Goal: Task Accomplishment & Management: Complete application form

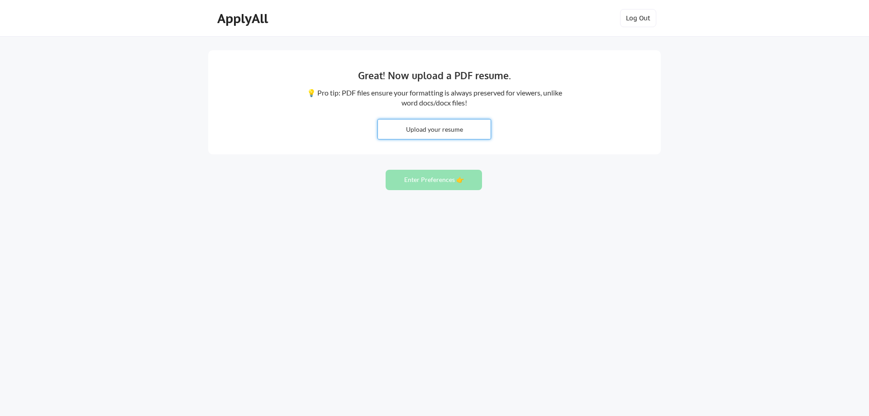
click at [423, 134] on input "file" at bounding box center [434, 129] width 113 height 19
type input "C:\fakepath\Jason_A_Davis_RESUME2025.pdf"
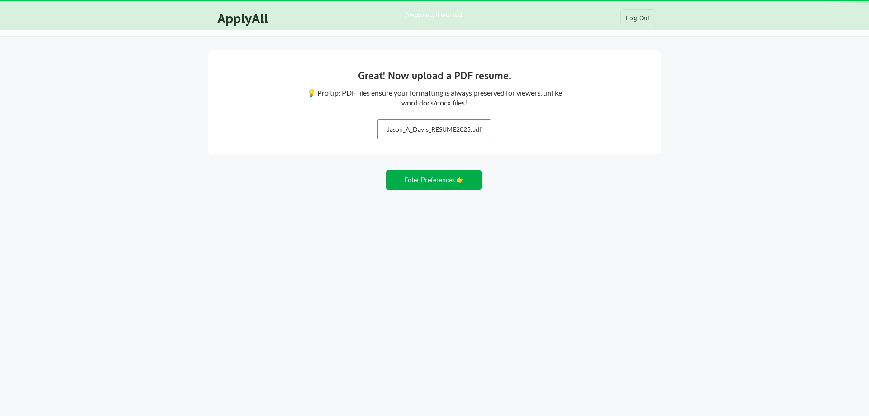
click at [419, 187] on button "Enter Preferences 👉" at bounding box center [434, 180] width 96 height 20
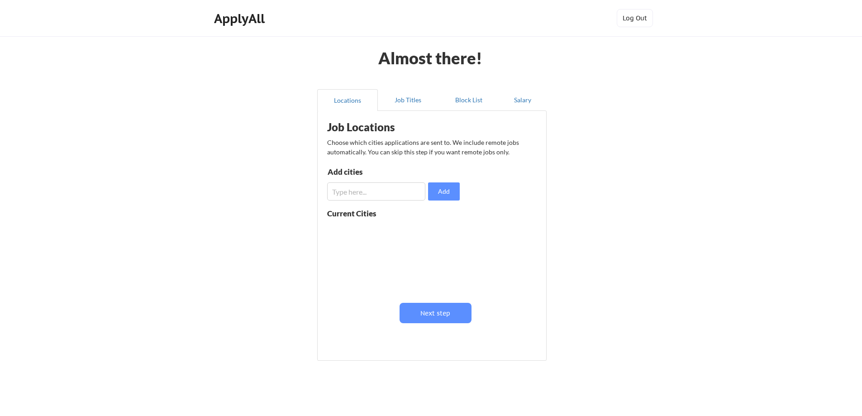
click at [408, 197] on input "input" at bounding box center [376, 191] width 98 height 18
type input "C"
type input "Mentor"
click at [448, 193] on button "Add" at bounding box center [444, 191] width 32 height 18
click at [394, 192] on input "input" at bounding box center [376, 191] width 98 height 18
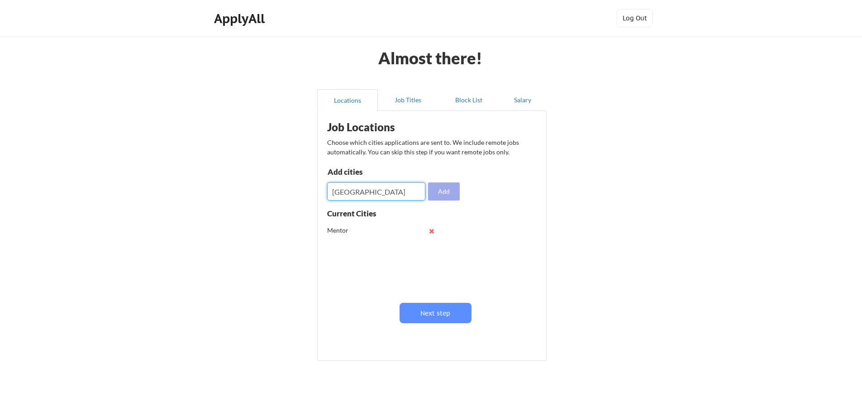
type input "Cleveland"
click at [450, 188] on button "Add" at bounding box center [444, 191] width 32 height 18
click at [388, 191] on input "input" at bounding box center [376, 191] width 98 height 18
type input "Erie"
click at [446, 192] on button "Add" at bounding box center [444, 191] width 32 height 18
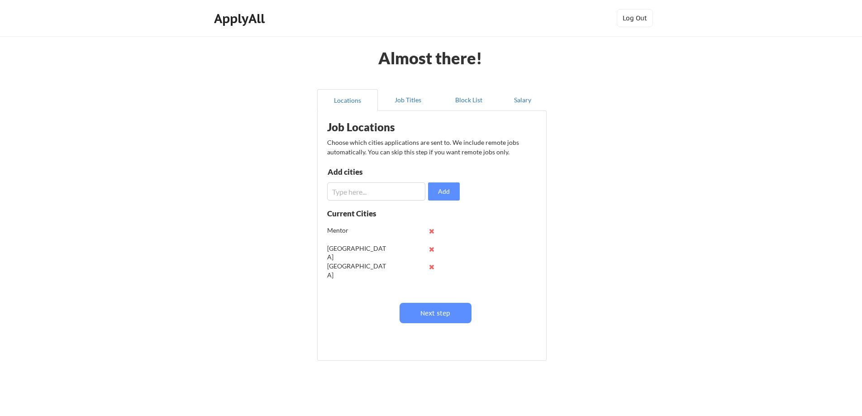
click at [379, 191] on input "input" at bounding box center [376, 191] width 98 height 18
type input "Jefferson"
click at [434, 187] on button "Add" at bounding box center [444, 191] width 32 height 18
click at [373, 196] on input "input" at bounding box center [376, 191] width 98 height 18
type input "Ashtabula"
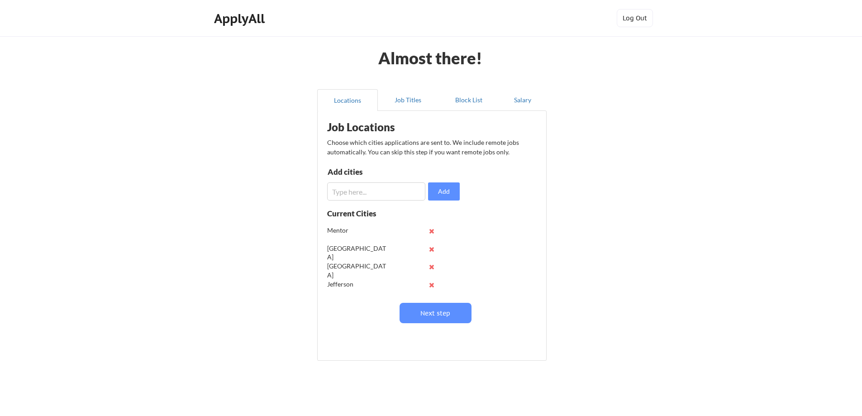
click at [374, 196] on input "input" at bounding box center [376, 191] width 98 height 18
type input "C"
type input "Akron"
click at [430, 313] on button "Next step" at bounding box center [436, 313] width 72 height 20
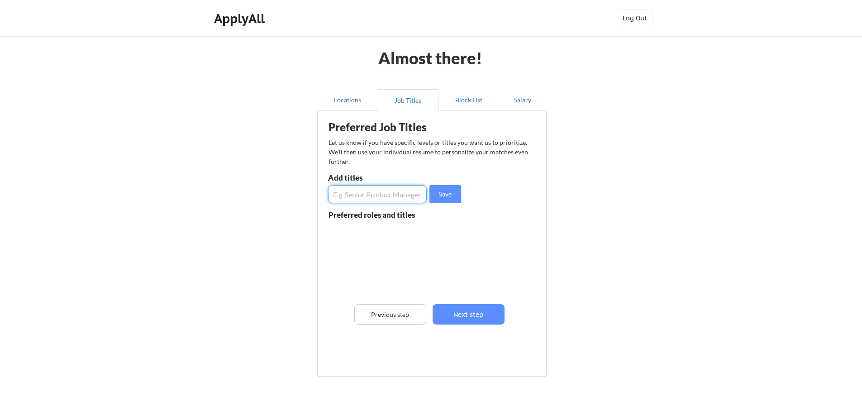
click at [363, 192] on input "input" at bounding box center [377, 194] width 99 height 18
type input "IT Manager"
click at [435, 195] on button "Save" at bounding box center [446, 194] width 32 height 18
click at [399, 196] on input "input" at bounding box center [377, 194] width 99 height 18
type input "Senior IT Manager"
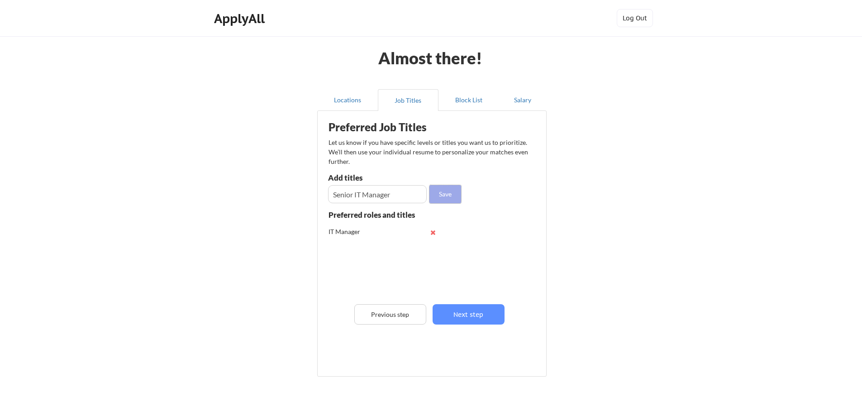
click at [448, 197] on button "Save" at bounding box center [446, 194] width 32 height 18
click at [374, 200] on input "input" at bounding box center [377, 194] width 99 height 18
type input "IT Service Manager"
click at [443, 196] on button "Save" at bounding box center [446, 194] width 32 height 18
click at [388, 197] on input "input" at bounding box center [377, 194] width 99 height 18
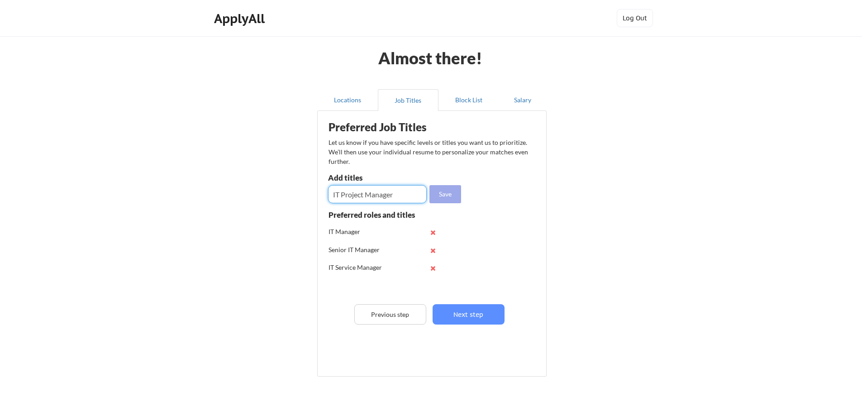
type input "IT Project Manager"
click at [440, 192] on button "Save" at bounding box center [446, 194] width 32 height 18
click at [397, 193] on input "input" at bounding box center [377, 194] width 99 height 18
type input "IT Director"
click at [434, 194] on button "Save" at bounding box center [446, 194] width 32 height 18
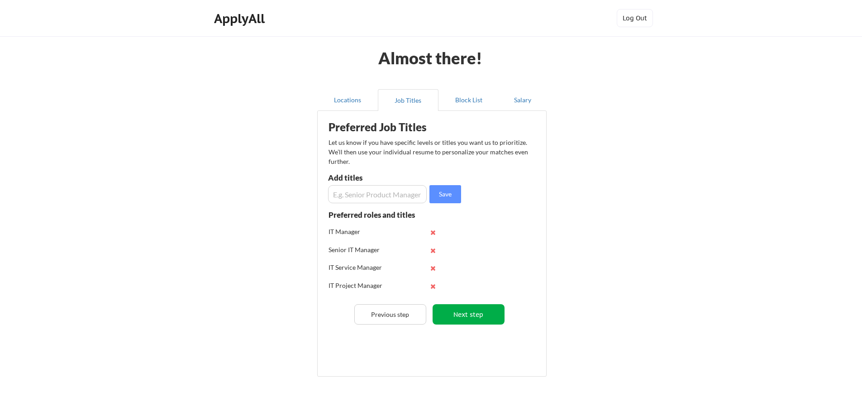
click at [468, 310] on button "Next step" at bounding box center [469, 314] width 72 height 20
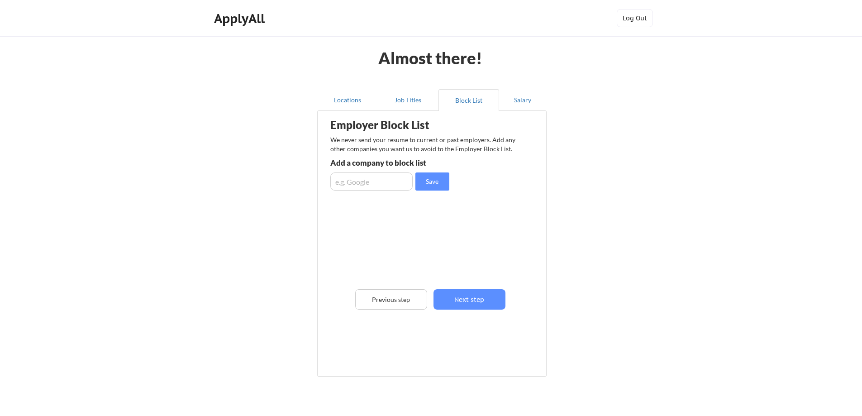
click at [391, 179] on input "input" at bounding box center [371, 181] width 82 height 18
click at [362, 182] on input "input" at bounding box center [371, 181] width 82 height 18
type input "Orion Innovations"
click at [431, 182] on button "Save" at bounding box center [433, 181] width 34 height 18
click at [446, 302] on button "Next step" at bounding box center [470, 299] width 72 height 20
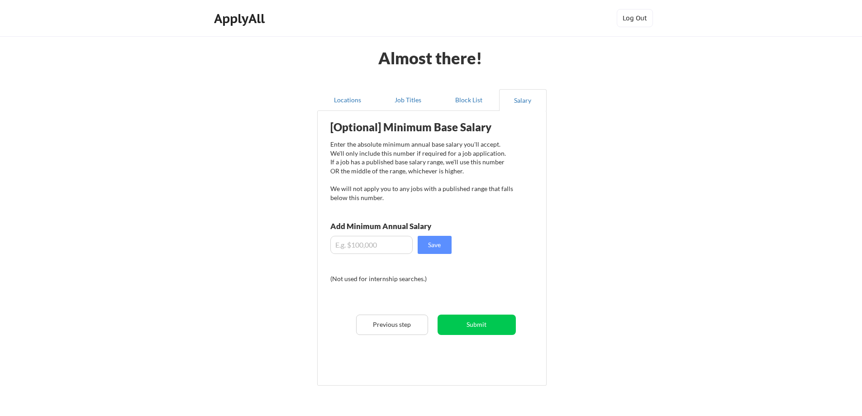
click at [367, 244] on input "input" at bounding box center [371, 245] width 82 height 18
type input "$120,000"
click at [433, 249] on button "Save" at bounding box center [435, 245] width 34 height 18
click at [454, 319] on button "Submit" at bounding box center [477, 325] width 78 height 20
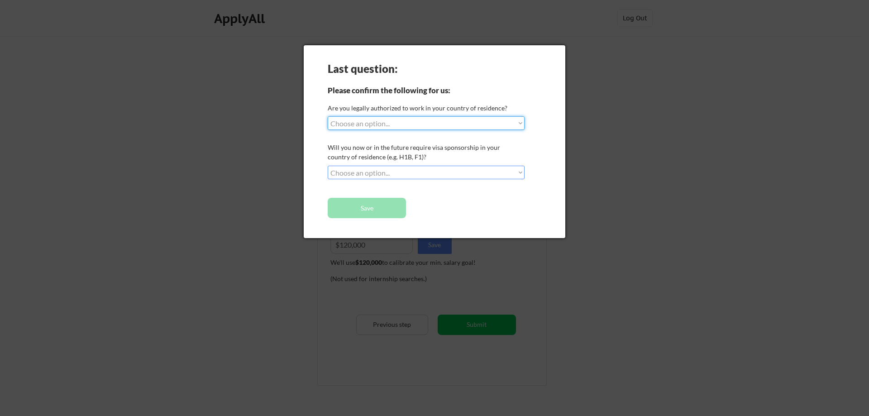
click at [382, 120] on select "Choose an option... Yes, I am a US Citizen Yes, I am a Canadian Citizen Yes, I …" at bounding box center [426, 123] width 197 height 14
select select ""yes__i_am_a_us_citizen""
click at [328, 116] on select "Choose an option... Yes, I am a US Citizen Yes, I am a Canadian Citizen Yes, I …" at bounding box center [426, 123] width 197 height 14
click at [362, 172] on select "Choose an option... No, I will not need sponsorship Yes, I will need sponsorship" at bounding box center [426, 173] width 197 height 14
select select ""no__i_will_not_need_sponsorship""
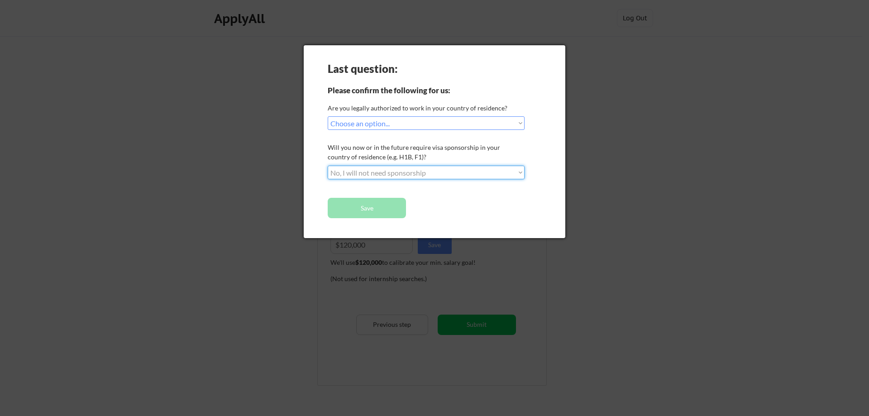
click at [328, 166] on select "Choose an option... No, I will not need sponsorship Yes, I will need sponsorship" at bounding box center [426, 173] width 197 height 14
click at [371, 208] on button "Save" at bounding box center [367, 208] width 78 height 20
